Goal: Navigation & Orientation: Find specific page/section

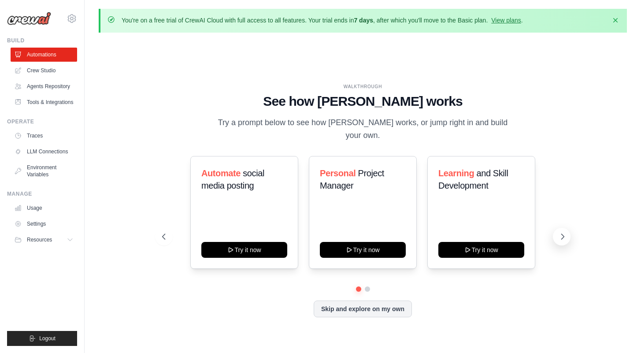
click at [561, 232] on icon at bounding box center [562, 236] width 9 height 9
click at [509, 22] on link "View plans" at bounding box center [506, 20] width 30 height 7
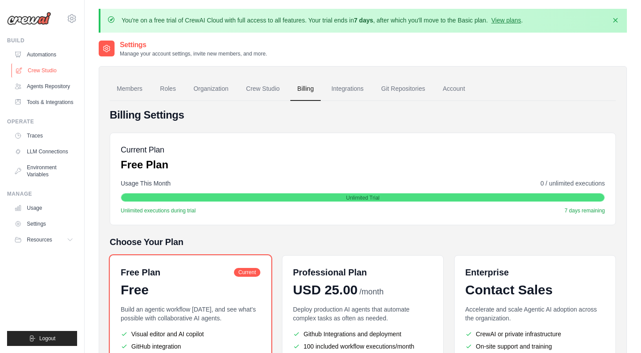
click at [46, 71] on link "Crew Studio" at bounding box center [44, 70] width 67 height 14
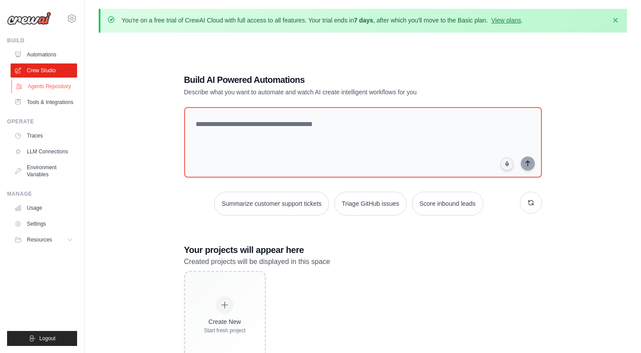
click at [30, 89] on link "Agents Repository" at bounding box center [44, 86] width 67 height 14
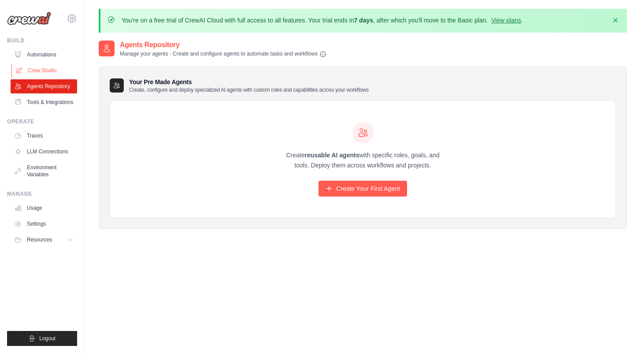
click at [62, 68] on link "Crew Studio" at bounding box center [44, 70] width 67 height 14
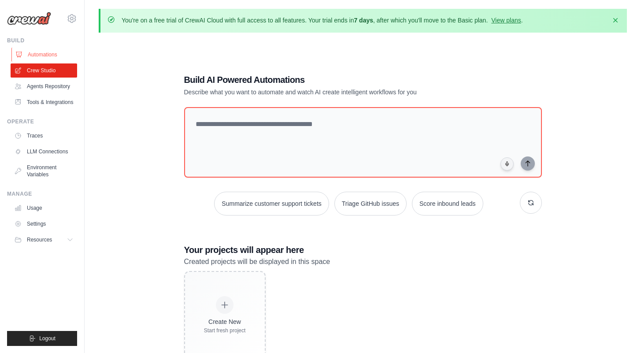
click at [50, 54] on link "Automations" at bounding box center [44, 55] width 67 height 14
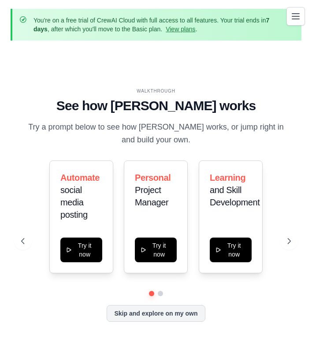
scroll to position [39, 0]
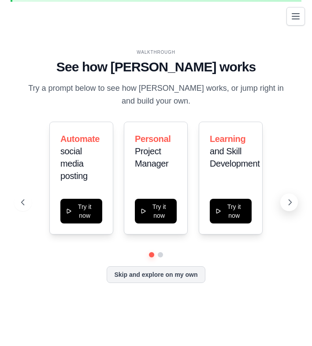
click at [290, 203] on icon at bounding box center [290, 202] width 3 height 5
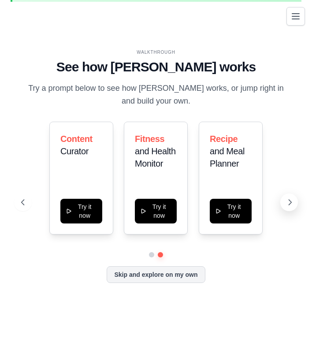
click at [290, 204] on icon at bounding box center [290, 202] width 9 height 9
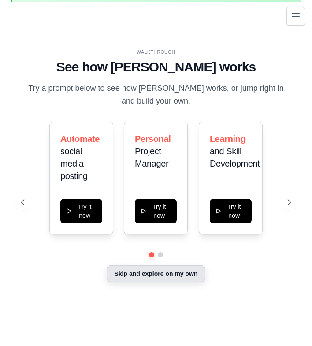
click at [170, 281] on button "Skip and explore on my own" at bounding box center [156, 273] width 98 height 17
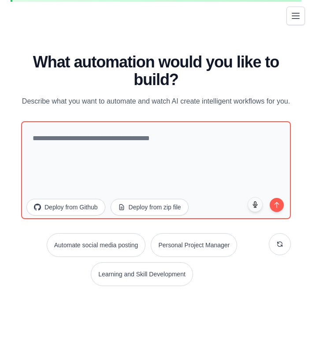
click at [295, 17] on icon "Toggle navigation" at bounding box center [295, 16] width 11 height 11
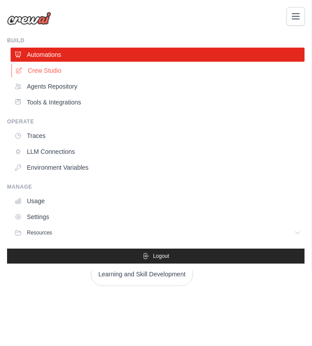
click at [67, 71] on link "Crew Studio" at bounding box center [158, 70] width 294 height 14
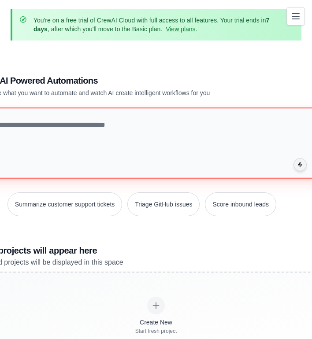
click at [78, 147] on textarea at bounding box center [155, 143] width 361 height 71
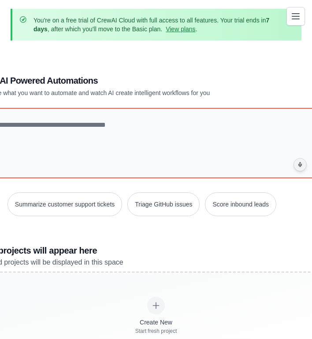
click at [97, 87] on h1 "Build AI Powered Automations" at bounding box center [125, 80] width 296 height 12
